Goal: Task Accomplishment & Management: Manage account settings

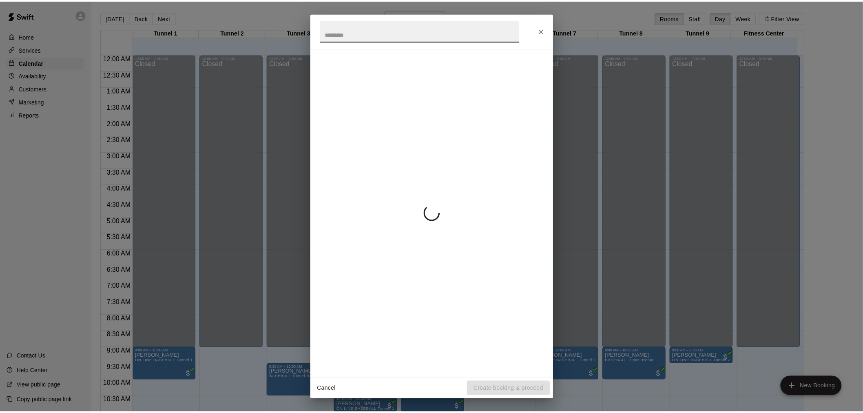
scroll to position [300, 0]
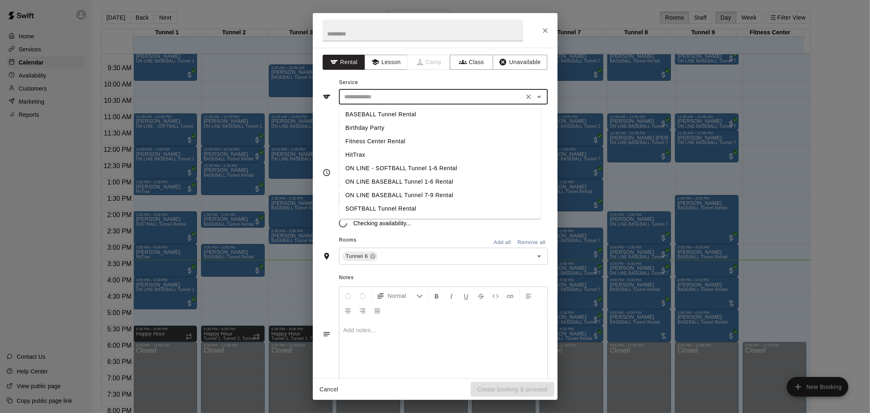
click at [407, 95] on input "text" at bounding box center [431, 97] width 180 height 10
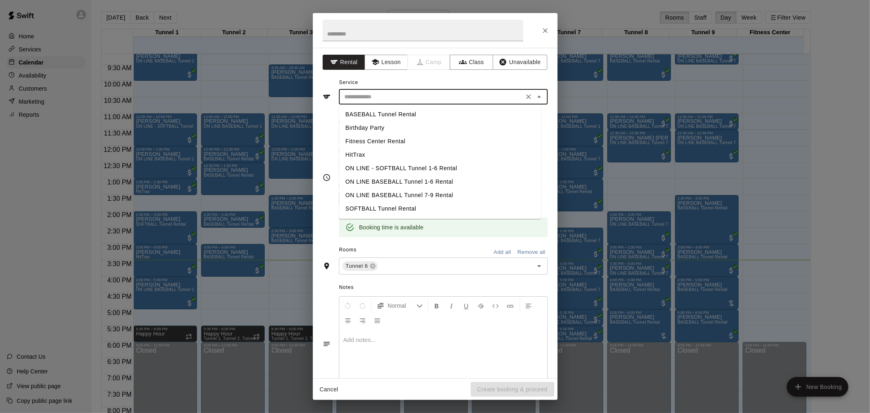
click at [426, 114] on li "BASEBALL Tunnel Rental" at bounding box center [440, 114] width 202 height 13
type input "**********"
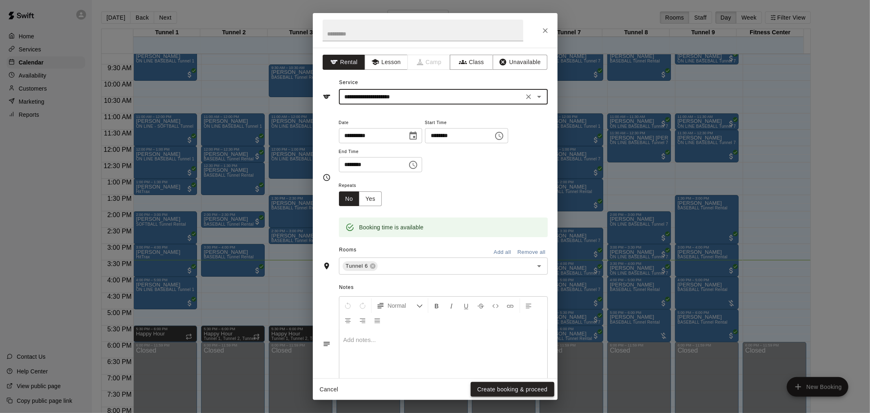
click at [535, 390] on button "Create booking & proceed" at bounding box center [512, 389] width 83 height 15
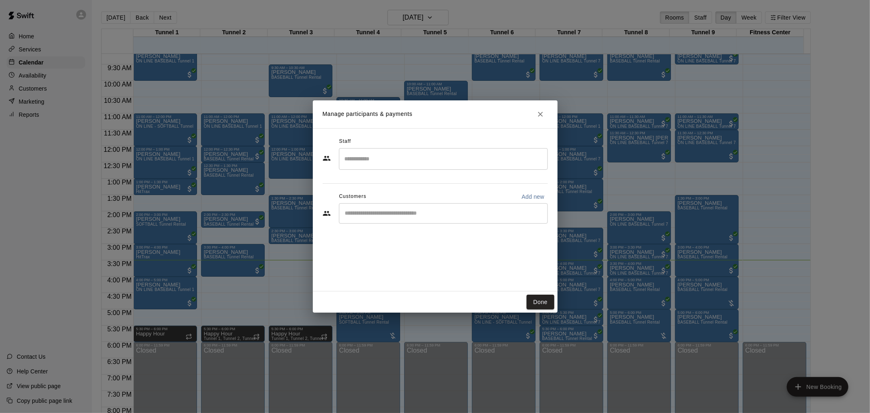
drag, startPoint x: 415, startPoint y: 212, endPoint x: 414, endPoint y: 265, distance: 53.0
click at [414, 265] on div "Staff ​ Customers Add new ​" at bounding box center [435, 209] width 245 height 163
click at [409, 214] on input "Start typing to search customers..." at bounding box center [444, 213] width 202 height 8
drag, startPoint x: 409, startPoint y: 214, endPoint x: 536, endPoint y: 266, distance: 137.6
click at [459, 210] on input "Start typing to search customers..." at bounding box center [444, 213] width 202 height 8
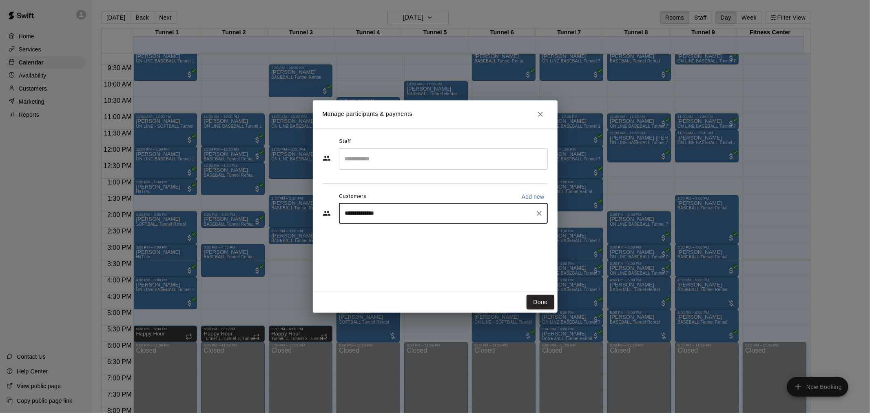
click at [388, 208] on div "**********" at bounding box center [443, 213] width 209 height 20
click at [374, 217] on input "**********" at bounding box center [437, 213] width 189 height 8
drag, startPoint x: 390, startPoint y: 211, endPoint x: 325, endPoint y: 221, distance: 66.0
click at [325, 221] on div "**********" at bounding box center [435, 213] width 225 height 20
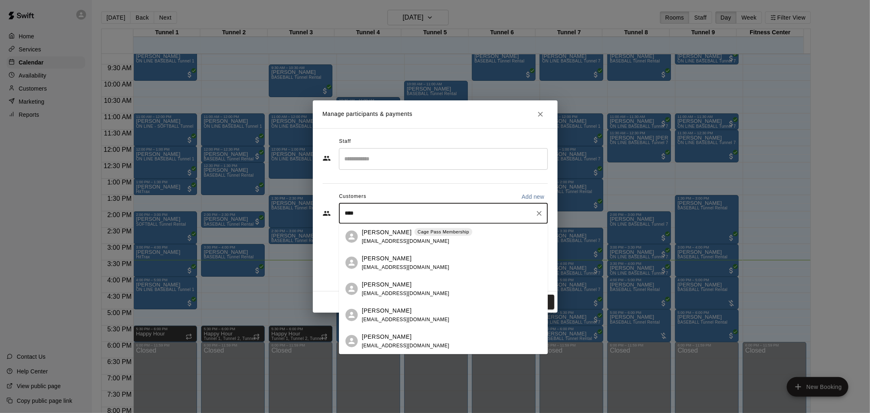
type input "***"
click at [401, 255] on p "[PERSON_NAME]" at bounding box center [387, 258] width 50 height 9
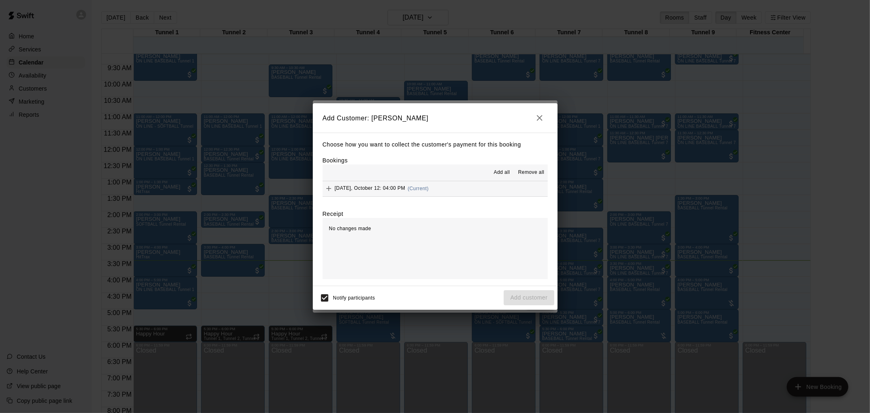
click at [437, 189] on button "[DATE], October 12: 04:00 PM (Current)" at bounding box center [435, 188] width 225 height 15
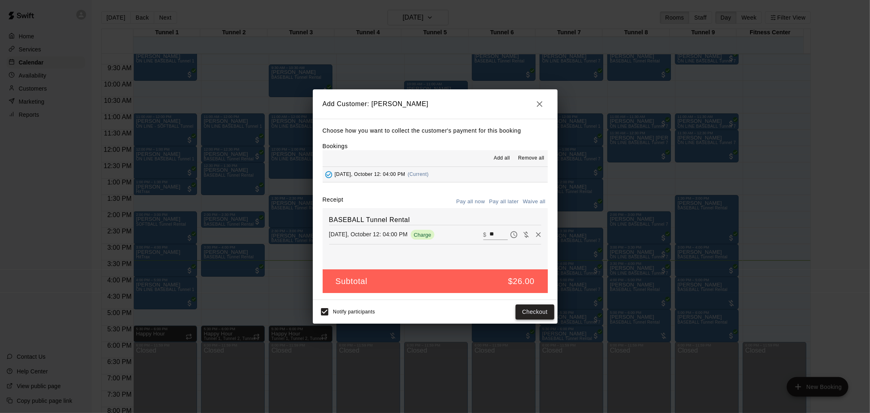
click at [526, 316] on button "Checkout" at bounding box center [535, 311] width 38 height 15
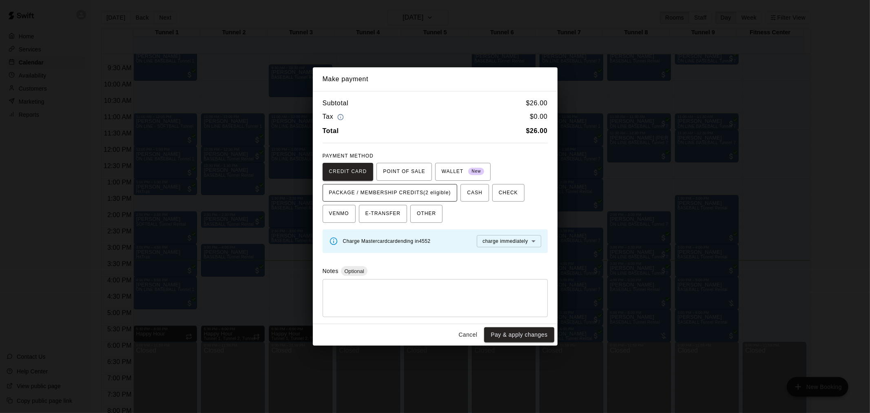
click at [400, 197] on span "PACKAGE / MEMBERSHIP CREDITS (2 eligible)" at bounding box center [390, 192] width 122 height 13
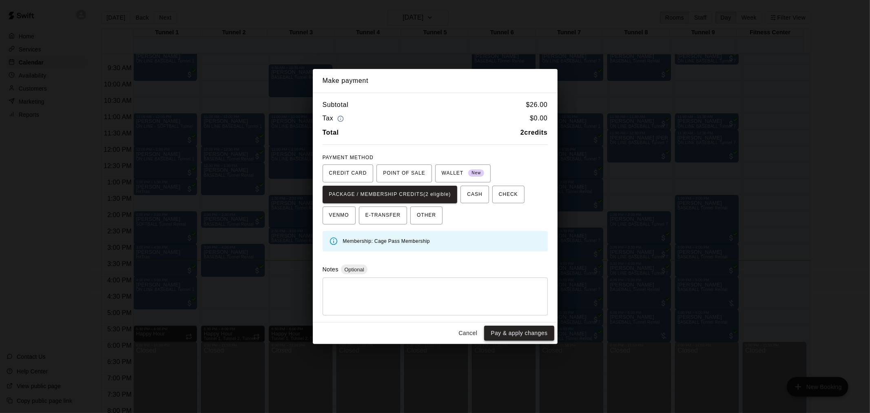
click at [532, 331] on button "Pay & apply changes" at bounding box center [519, 333] width 70 height 15
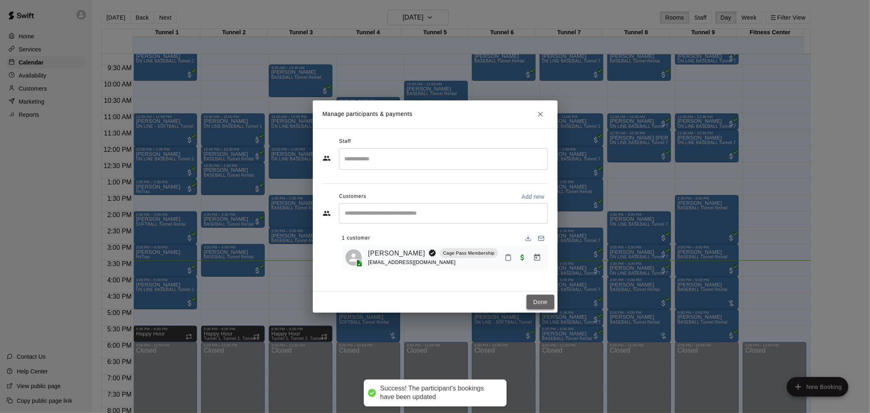
click at [544, 297] on button "Done" at bounding box center [540, 302] width 27 height 15
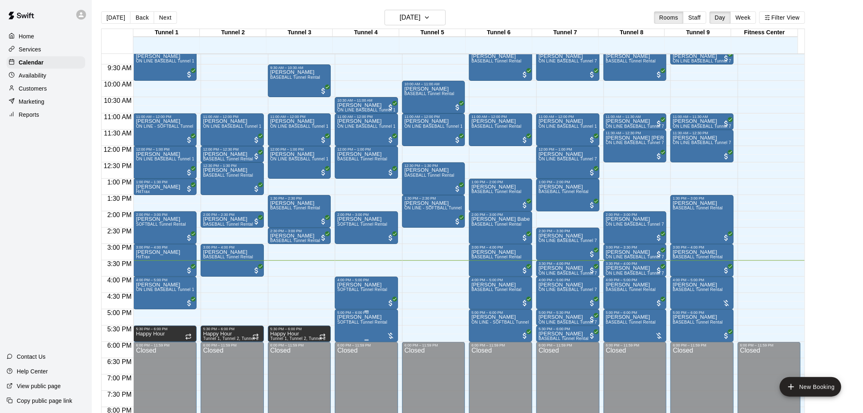
click at [346, 324] on span "SOFTBALL Tunnel Rental" at bounding box center [362, 322] width 50 height 4
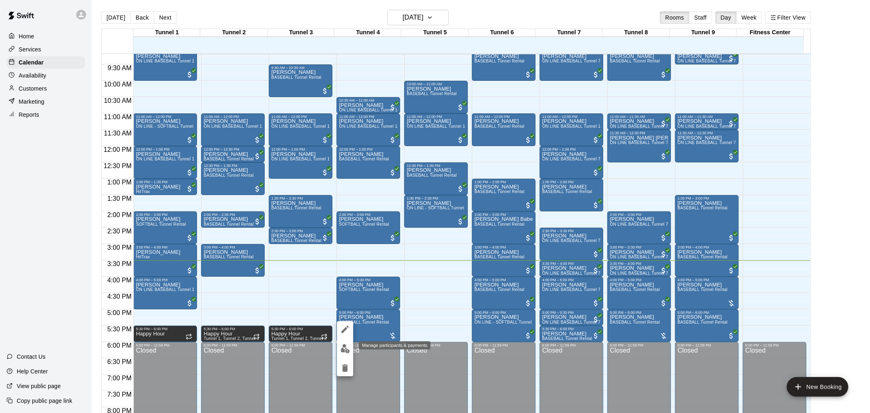
click at [348, 350] on img "edit" at bounding box center [345, 348] width 9 height 9
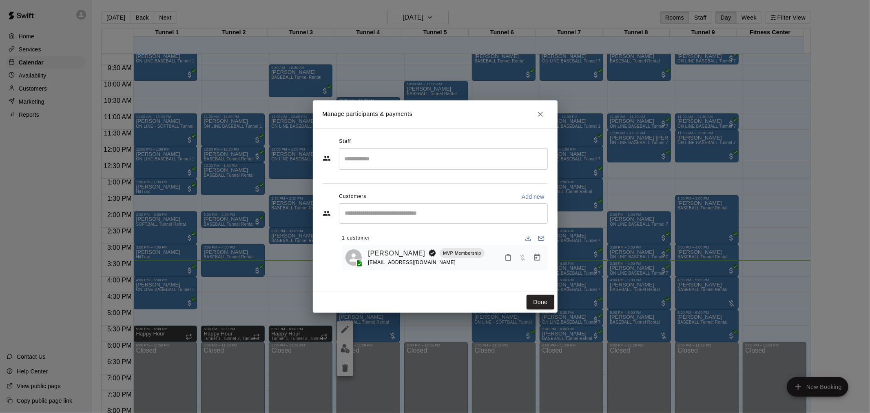
click at [537, 259] on icon "Manage bookings & payment" at bounding box center [537, 257] width 8 height 8
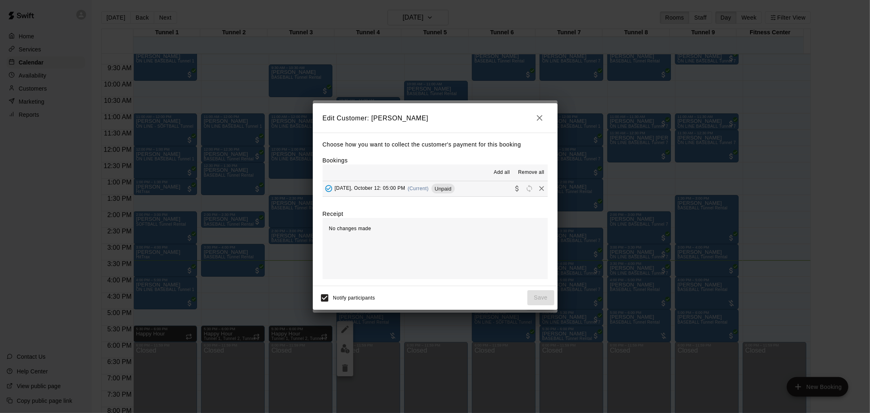
click at [435, 190] on span "Unpaid" at bounding box center [443, 189] width 23 height 6
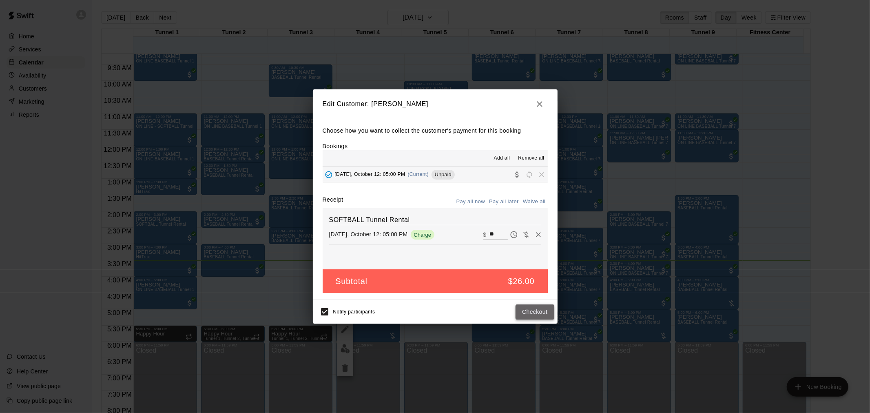
click at [542, 308] on button "Checkout" at bounding box center [535, 311] width 38 height 15
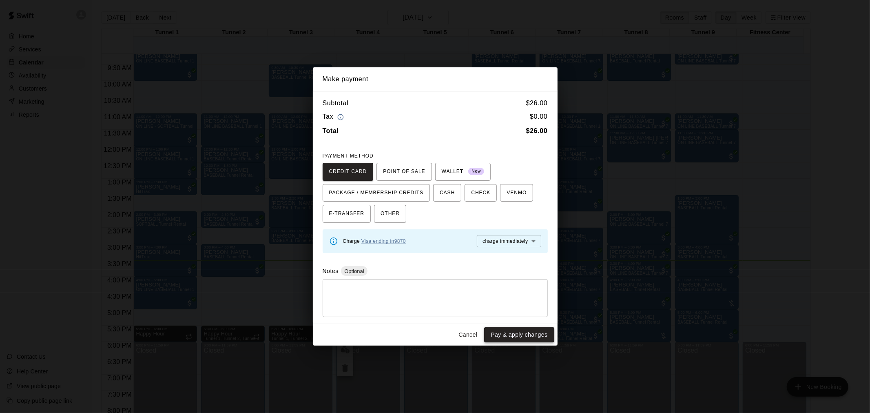
click at [522, 337] on button "Pay & apply changes" at bounding box center [519, 334] width 70 height 15
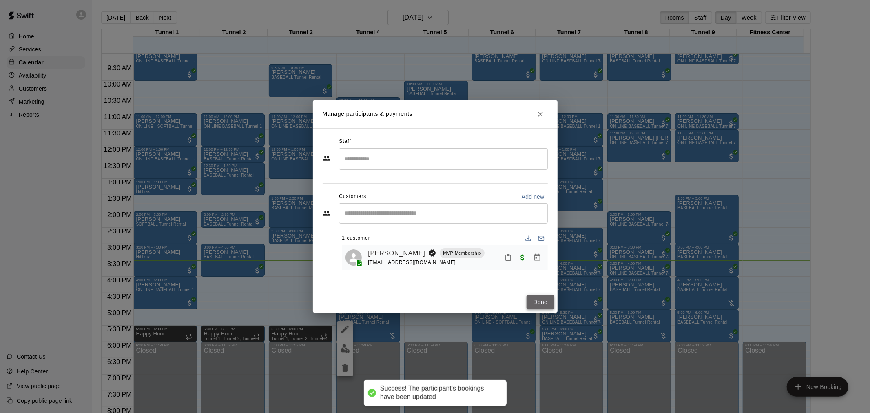
click at [532, 296] on button "Done" at bounding box center [540, 302] width 27 height 15
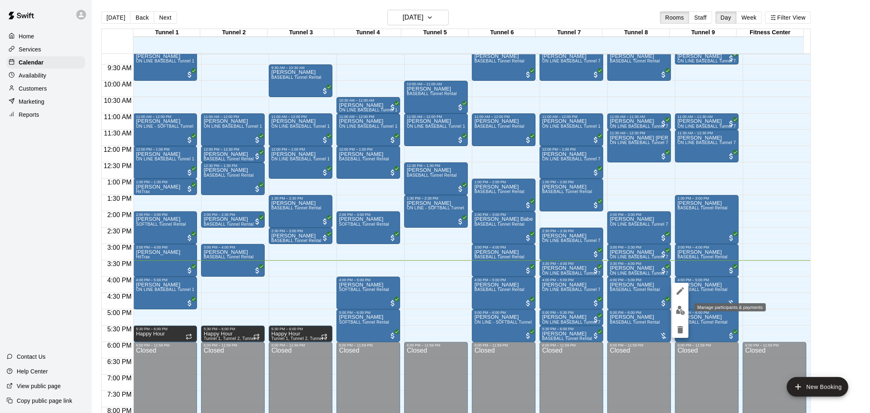
click at [676, 305] on button "edit" at bounding box center [680, 310] width 16 height 16
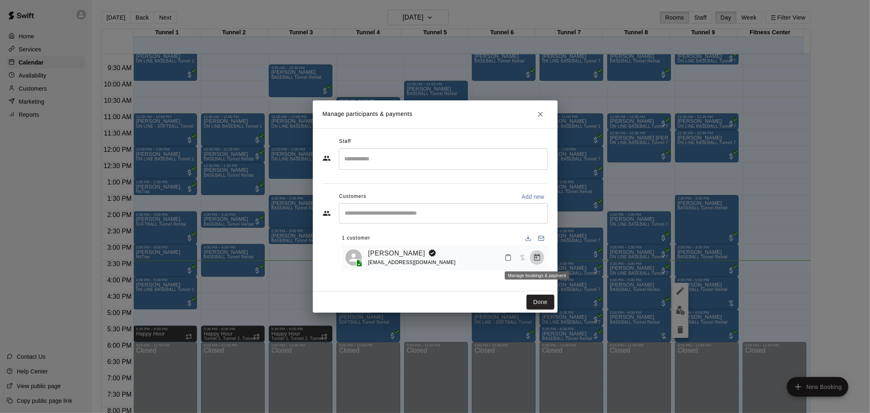
click at [536, 259] on icon "Manage bookings & payment" at bounding box center [537, 257] width 8 height 8
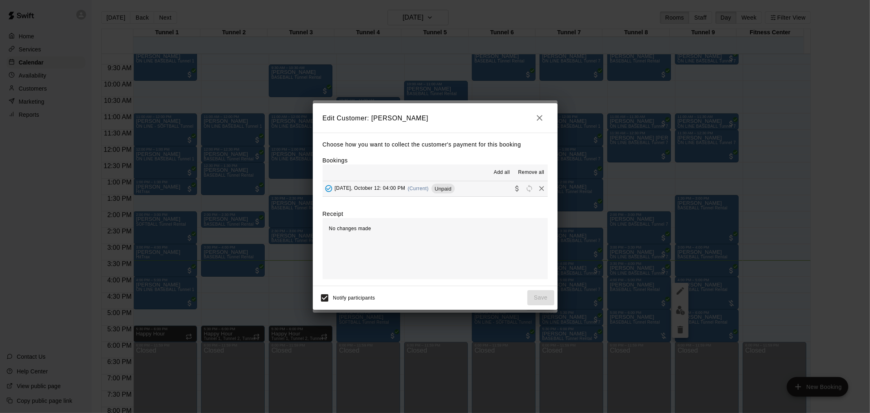
click at [458, 188] on button "[DATE], October 12: 04:00 PM (Current) Unpaid" at bounding box center [435, 188] width 225 height 15
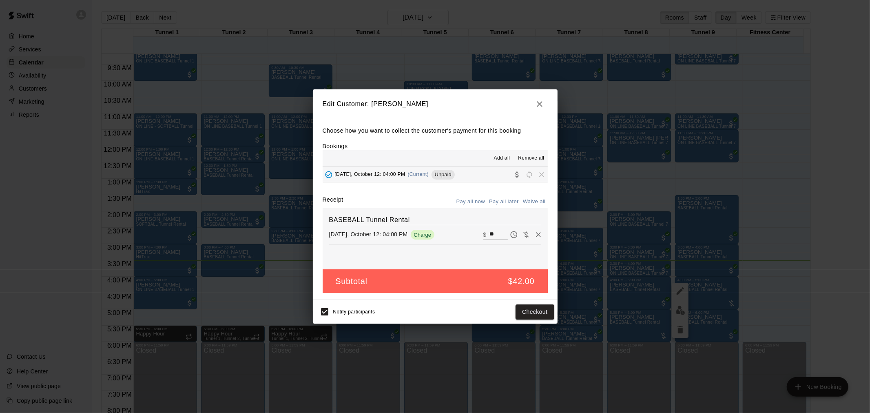
click at [534, 304] on div "Notify participants Checkout" at bounding box center [435, 311] width 238 height 17
click at [533, 316] on button "Checkout" at bounding box center [535, 311] width 38 height 15
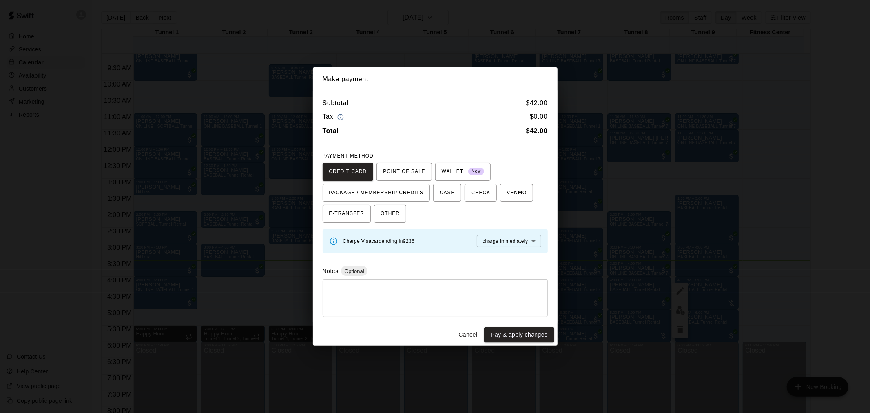
click at [474, 331] on button "Cancel" at bounding box center [468, 334] width 26 height 15
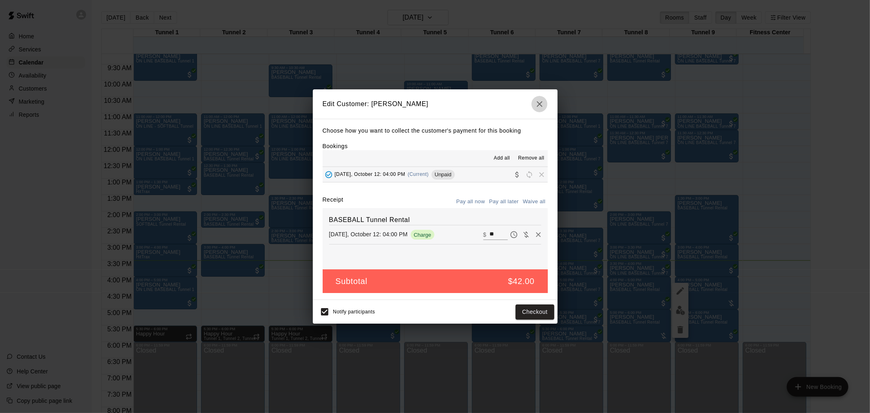
click at [541, 96] on button "button" at bounding box center [540, 104] width 16 height 16
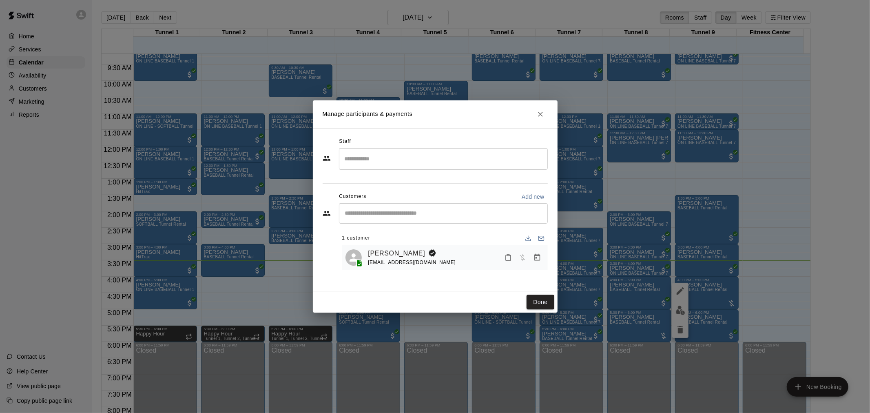
click at [540, 110] on icon "Close" at bounding box center [540, 114] width 8 height 8
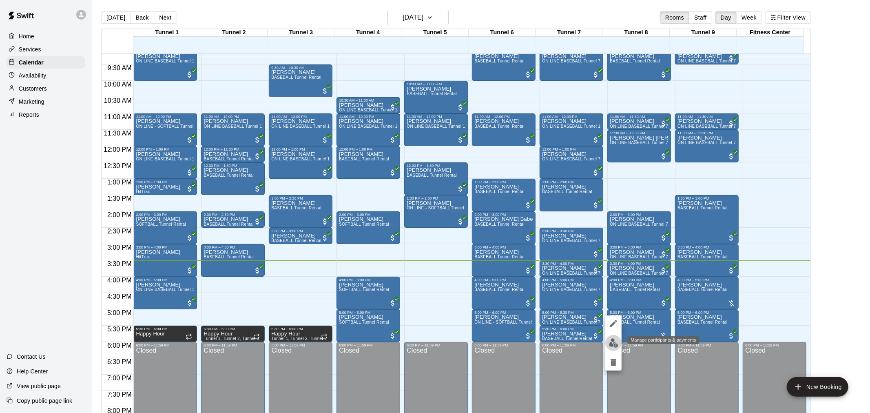
click at [618, 340] on button "edit" at bounding box center [613, 343] width 16 height 16
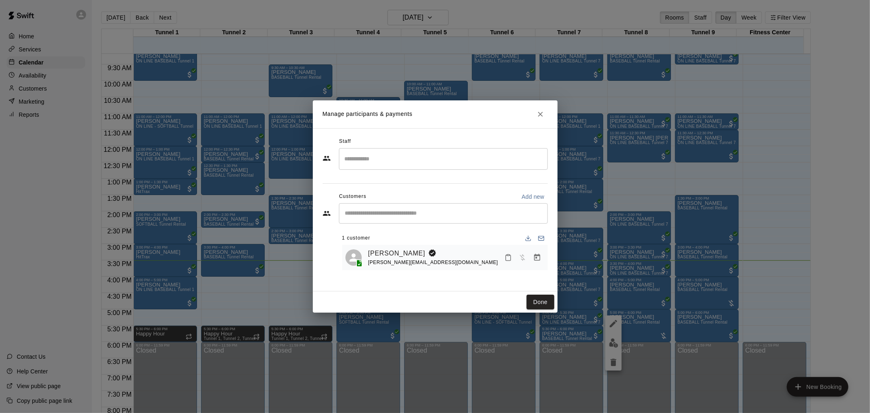
click at [534, 257] on icon "Manage bookings & payment" at bounding box center [537, 257] width 6 height 7
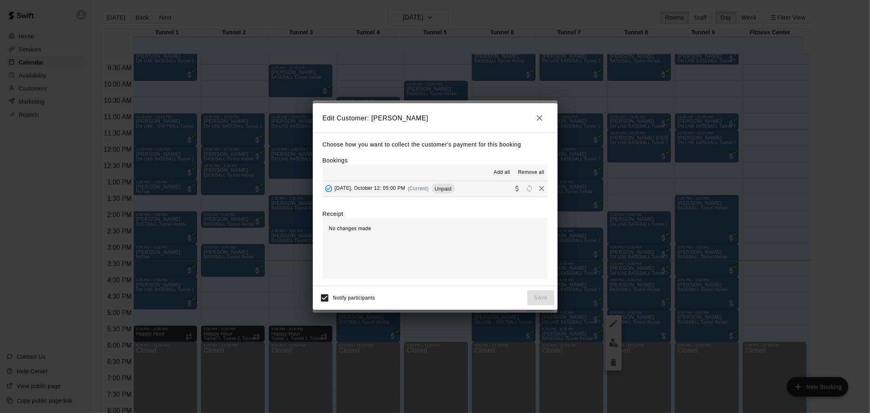
click at [453, 192] on span "Unpaid" at bounding box center [443, 189] width 23 height 6
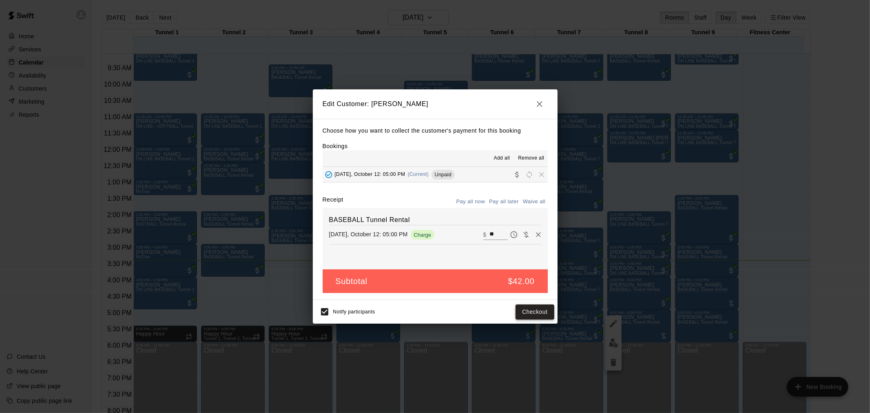
click at [535, 312] on button "Checkout" at bounding box center [535, 311] width 38 height 15
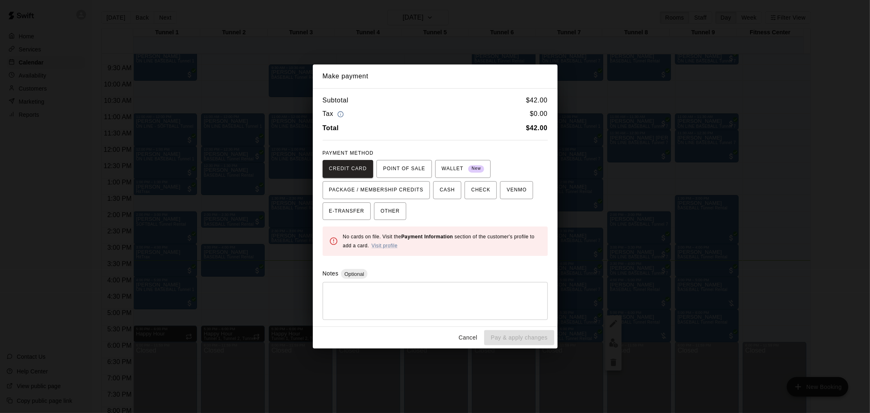
click at [461, 335] on button "Cancel" at bounding box center [468, 337] width 26 height 15
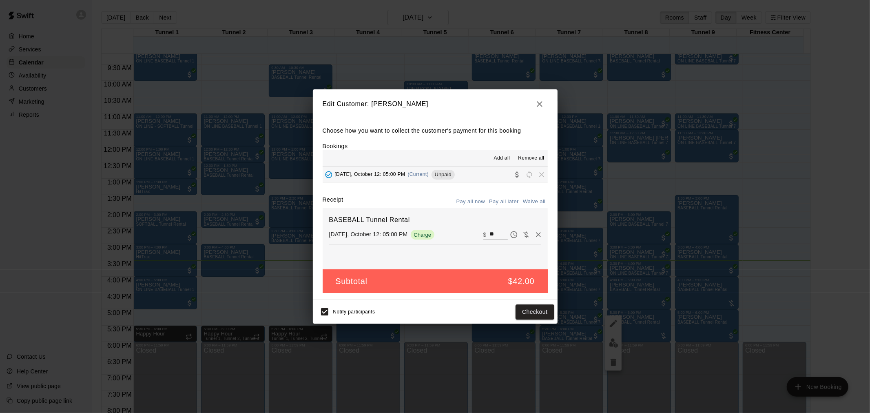
click at [555, 105] on h2 "Edit Customer: [PERSON_NAME]" at bounding box center [435, 103] width 245 height 29
click at [535, 101] on icon "button" at bounding box center [540, 104] width 10 height 10
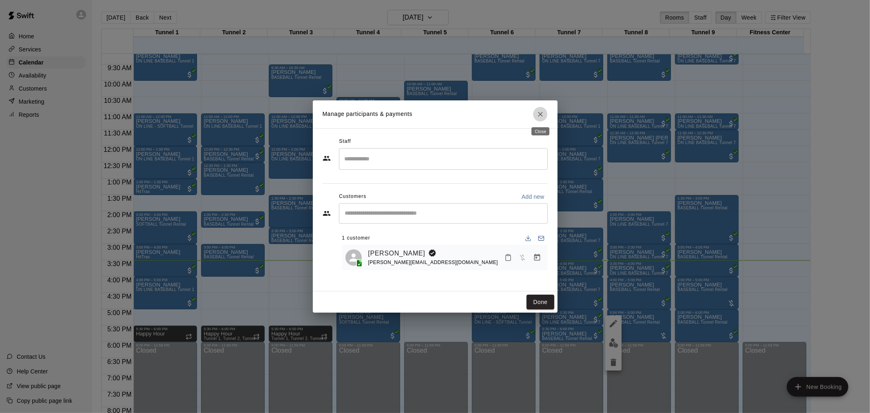
click at [537, 109] on button "Close" at bounding box center [540, 114] width 15 height 15
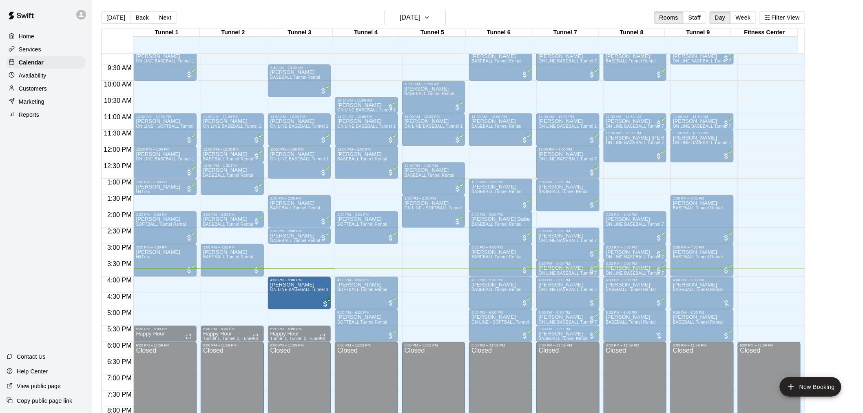
drag, startPoint x: 184, startPoint y: 294, endPoint x: 277, endPoint y: 297, distance: 92.6
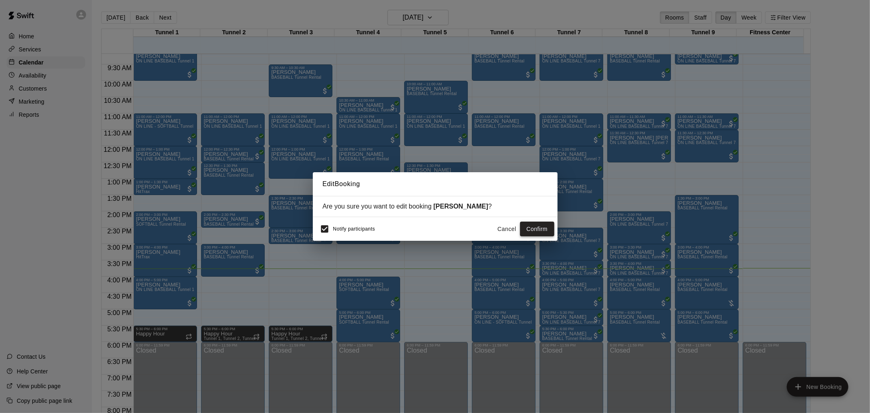
click at [531, 227] on button "Confirm" at bounding box center [537, 229] width 34 height 15
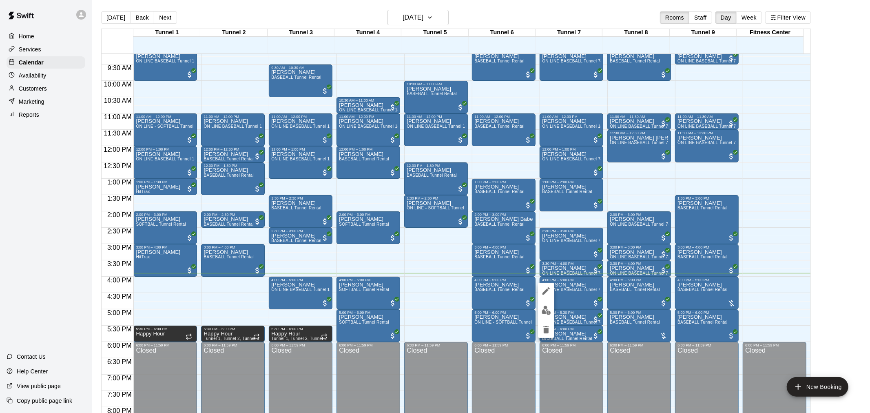
click at [422, 229] on div at bounding box center [435, 206] width 870 height 413
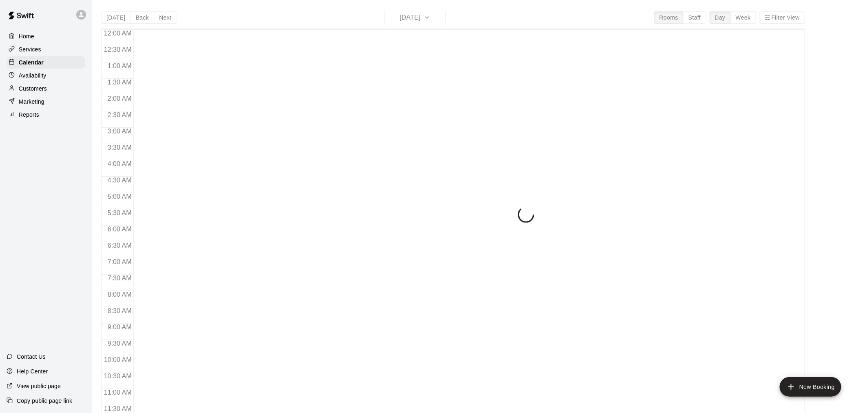
scroll to position [390, 0]
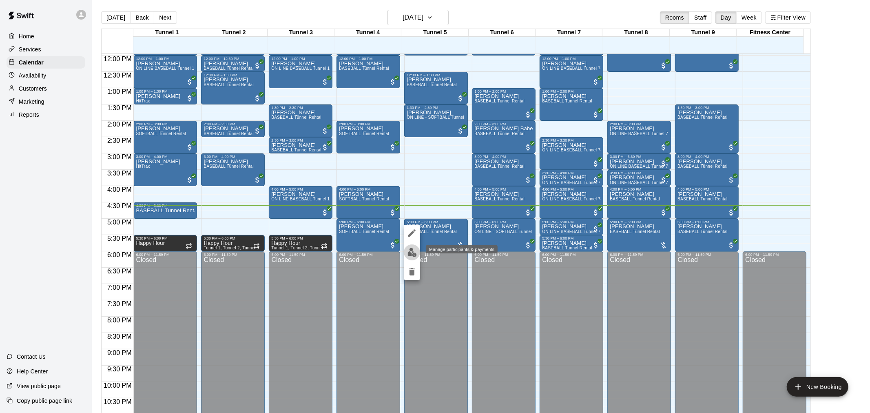
click at [413, 253] on img "edit" at bounding box center [412, 252] width 9 height 9
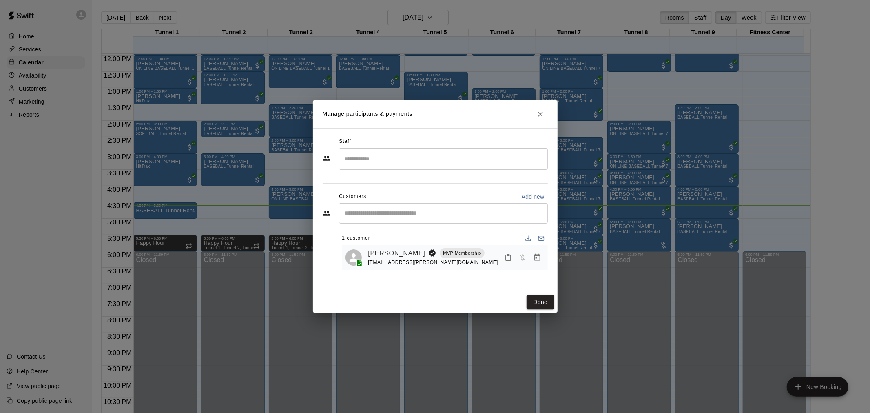
click at [538, 258] on icon "Manage bookings & payment" at bounding box center [537, 257] width 8 height 8
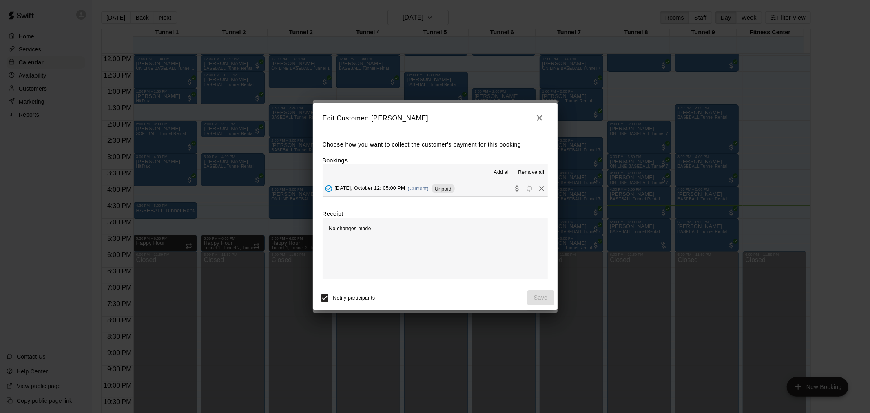
click at [433, 195] on div "[DATE], October 12: 05:00 PM (Current) Unpaid" at bounding box center [389, 188] width 132 height 12
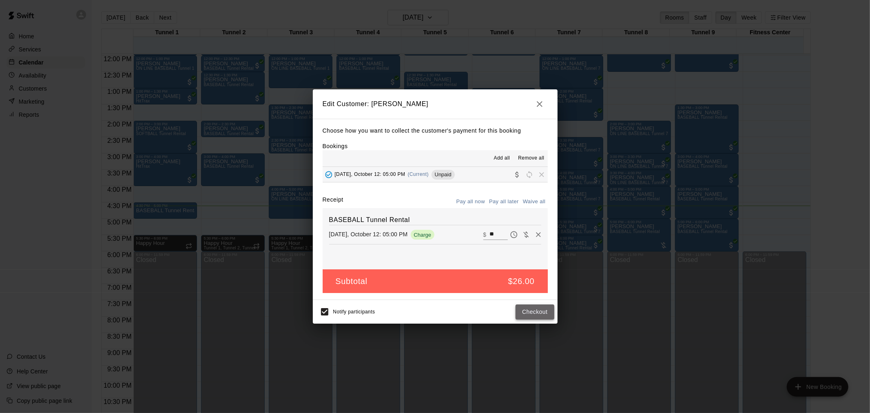
click at [533, 312] on button "Checkout" at bounding box center [535, 311] width 38 height 15
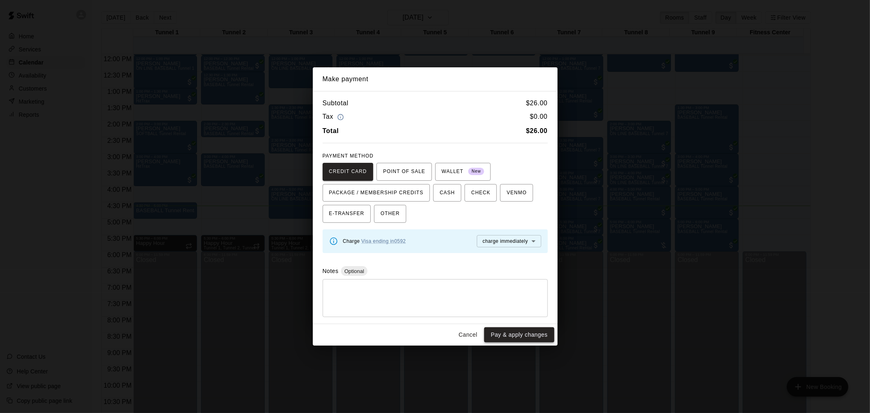
click at [529, 328] on div "Cancel Pay & apply changes" at bounding box center [435, 335] width 245 height 22
click at [529, 333] on button "Pay & apply changes" at bounding box center [519, 334] width 70 height 15
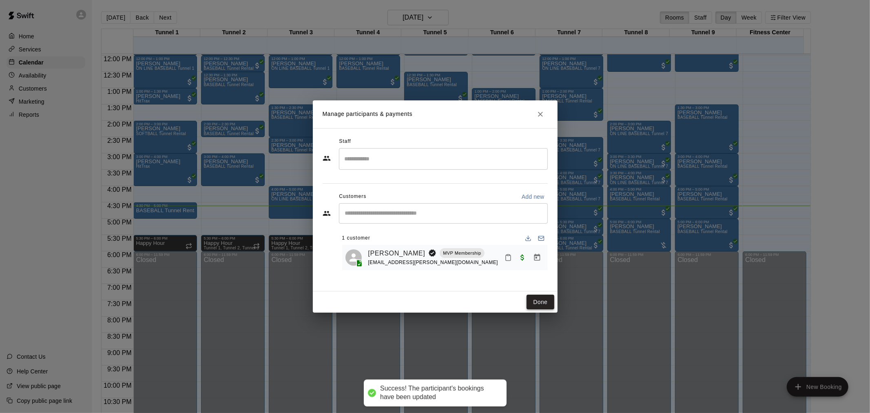
click at [539, 302] on button "Done" at bounding box center [540, 302] width 27 height 15
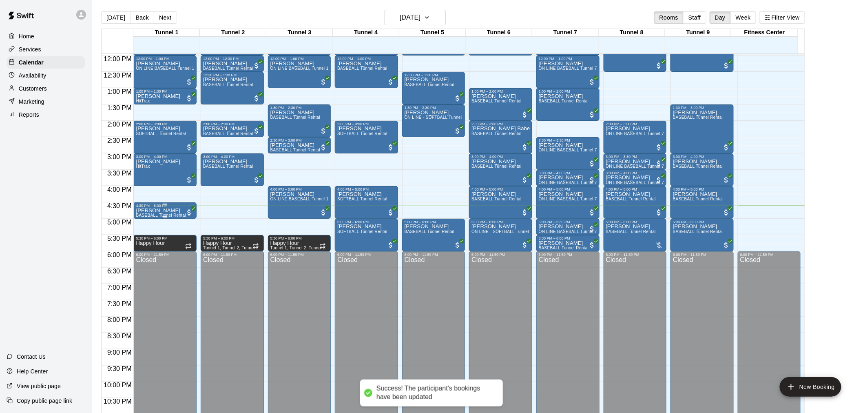
click at [165, 209] on div "Tim Benson BASEBALL Tunnel Rental" at bounding box center [161, 414] width 50 height 413
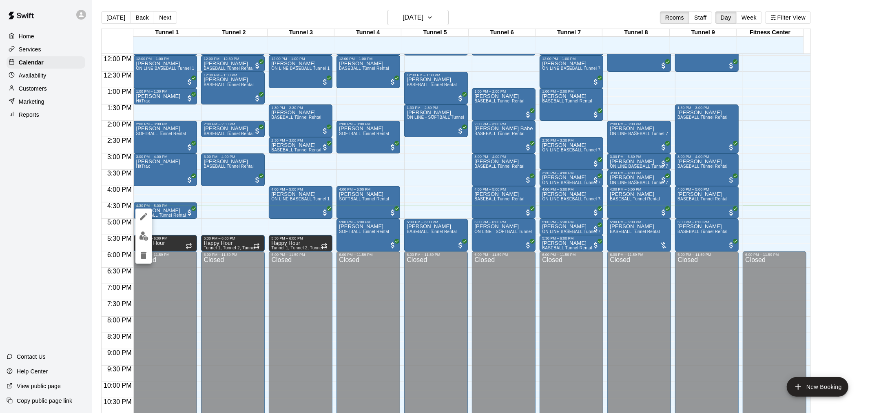
click at [58, 202] on div at bounding box center [435, 206] width 870 height 413
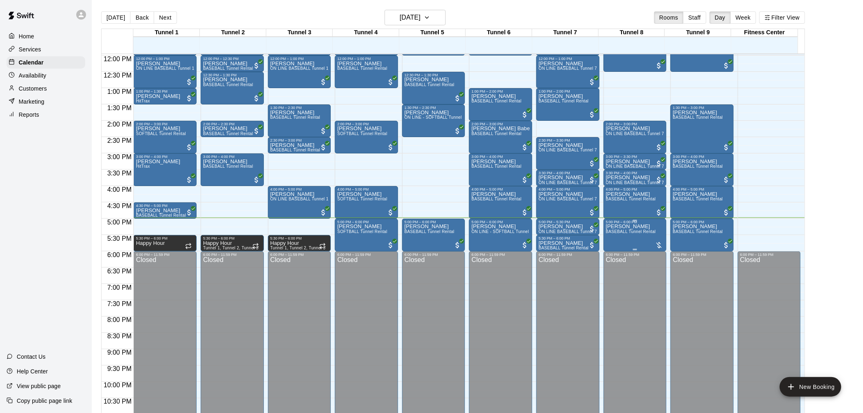
click at [628, 231] on span "BASEBALL Tunnel Rental" at bounding box center [631, 231] width 50 height 4
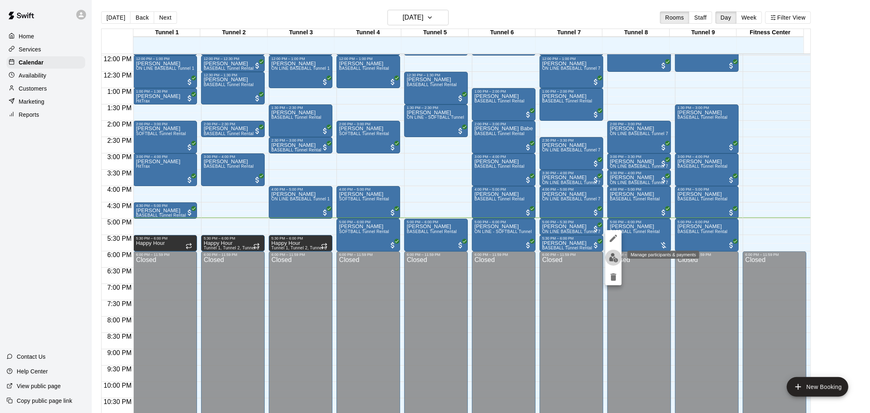
click at [618, 259] on button "edit" at bounding box center [613, 258] width 16 height 16
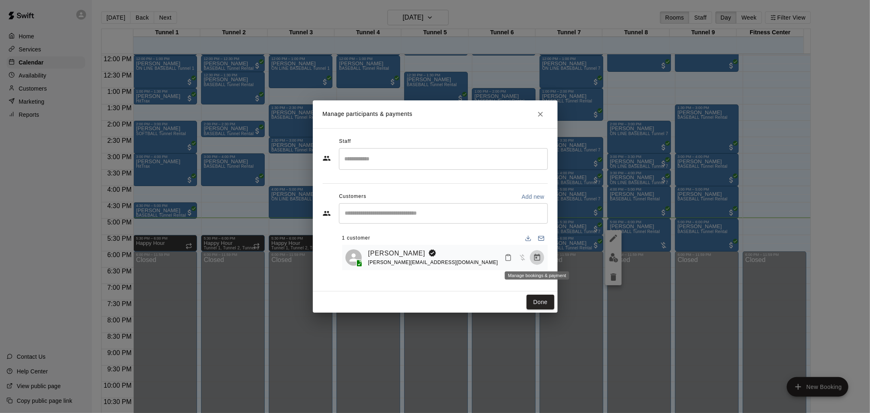
click at [536, 258] on icon "Manage bookings & payment" at bounding box center [537, 257] width 6 height 7
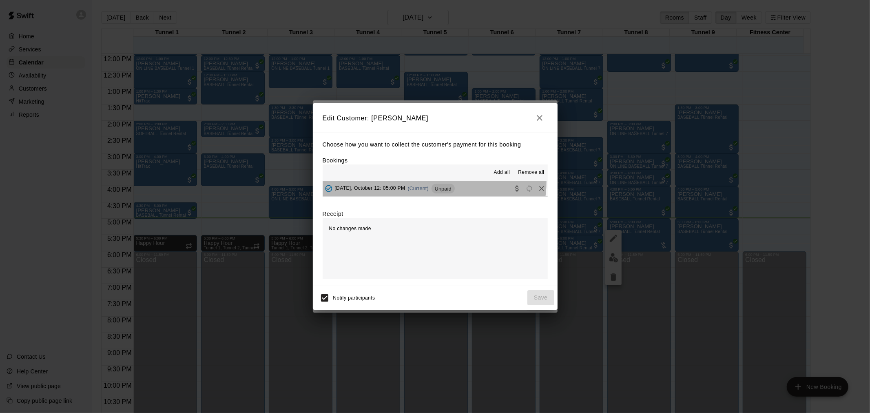
click at [434, 182] on button "[DATE], October 12: 05:00 PM (Current) Unpaid" at bounding box center [435, 188] width 225 height 15
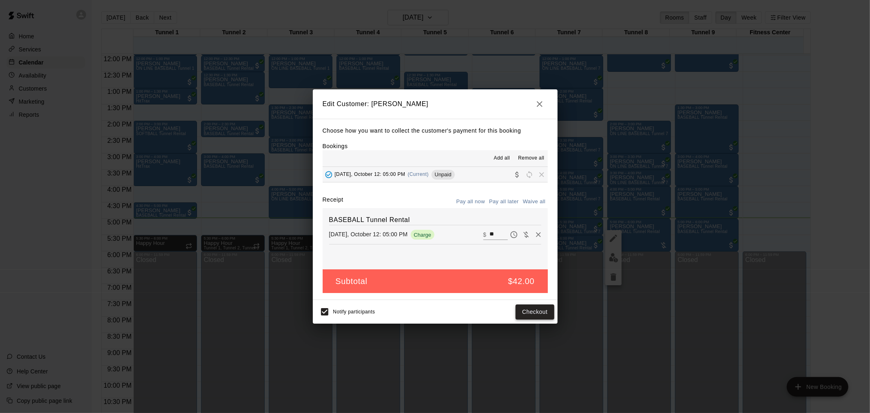
click at [541, 310] on button "Checkout" at bounding box center [535, 311] width 38 height 15
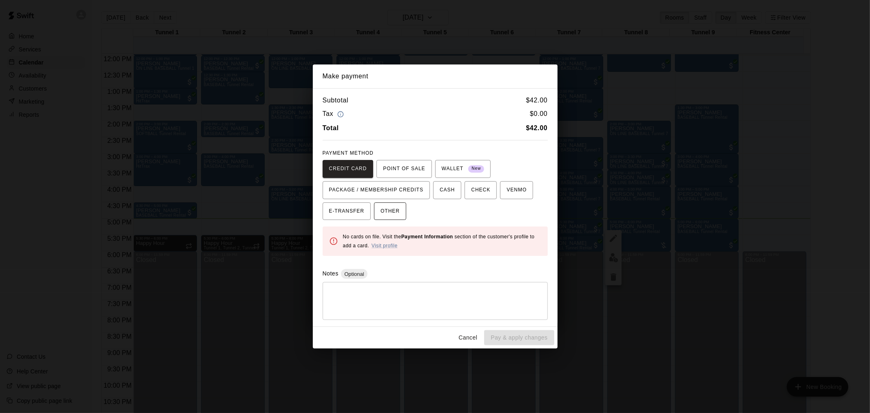
click at [401, 211] on button "OTHER" at bounding box center [390, 211] width 32 height 18
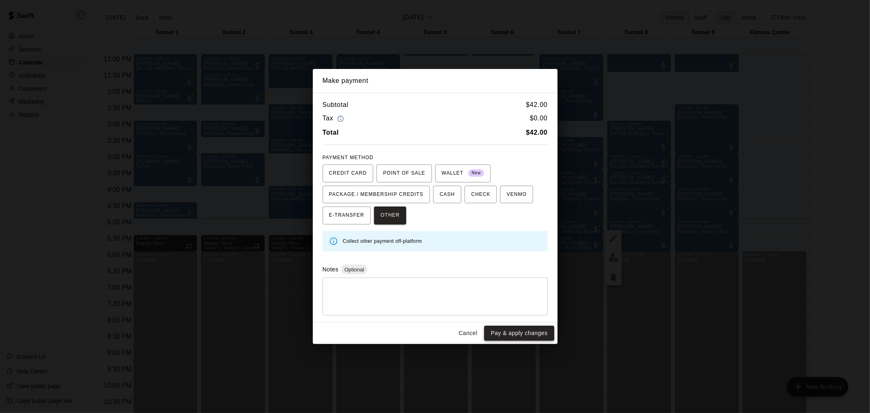
click at [503, 336] on button "Pay & apply changes" at bounding box center [519, 333] width 70 height 15
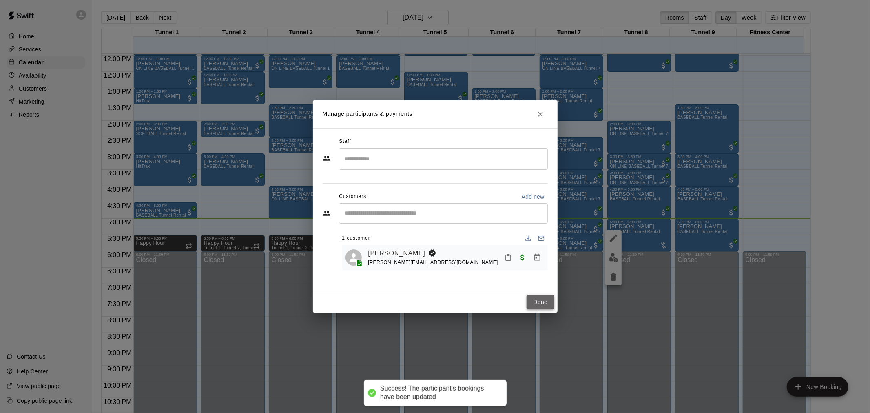
click at [539, 299] on button "Done" at bounding box center [540, 302] width 27 height 15
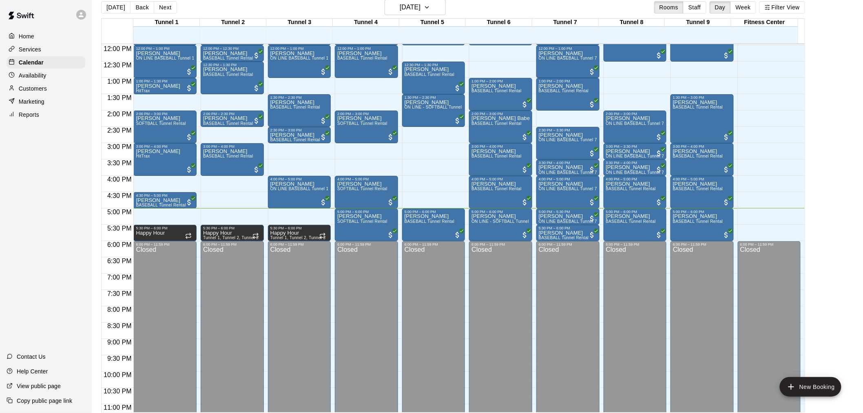
scroll to position [13, 0]
